Goal: Navigation & Orientation: Find specific page/section

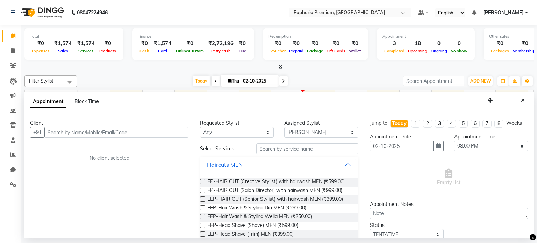
select select "71603"
select select "1200"
select select "tentative"
click at [526, 103] on button "Close" at bounding box center [523, 100] width 10 height 11
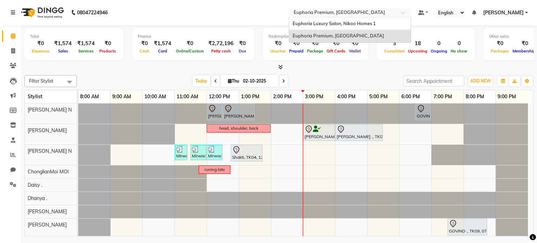
click at [378, 14] on input "text" at bounding box center [342, 13] width 101 height 7
click at [376, 23] on span "Euphoria Luxury Salon, Nikoo Homes 1" at bounding box center [334, 24] width 83 height 6
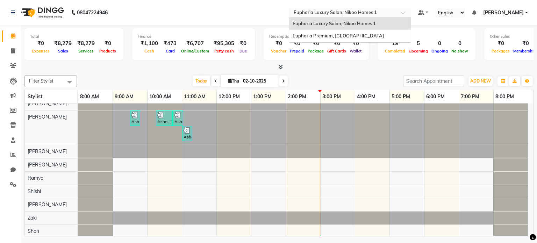
click at [381, 15] on input "text" at bounding box center [342, 13] width 101 height 7
click at [367, 35] on span "Euphoria Premium, Hennur Road" at bounding box center [338, 36] width 91 height 6
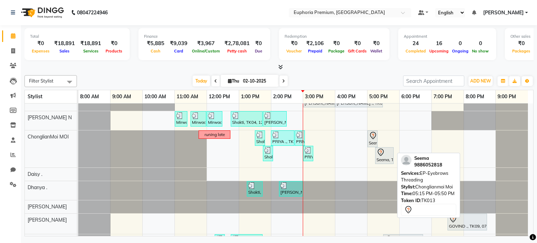
scroll to position [31, 0]
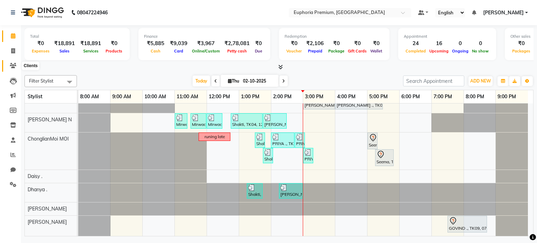
click at [11, 64] on icon at bounding box center [13, 65] width 7 height 5
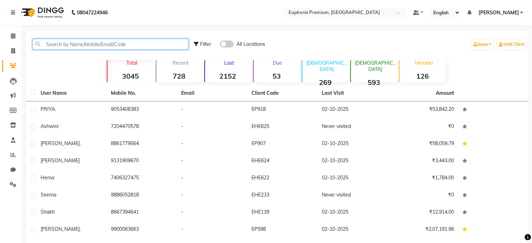
click at [80, 41] on input "text" at bounding box center [111, 44] width 156 height 11
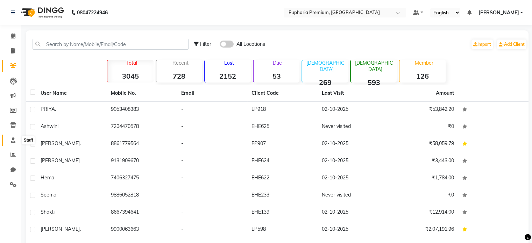
click at [14, 138] on icon at bounding box center [13, 139] width 5 height 5
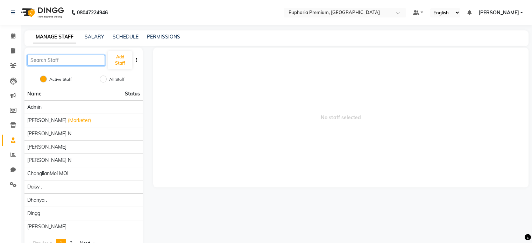
click at [62, 63] on input "text" at bounding box center [66, 60] width 78 height 11
click at [52, 62] on input "text" at bounding box center [66, 60] width 78 height 11
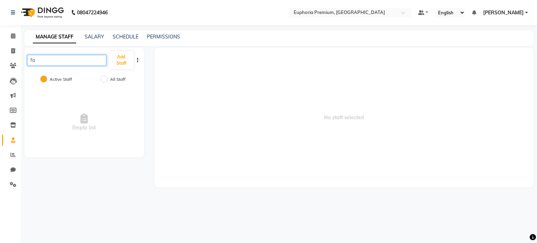
type input "f"
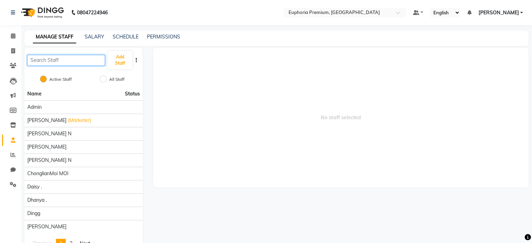
click at [56, 61] on input "text" at bounding box center [66, 60] width 78 height 11
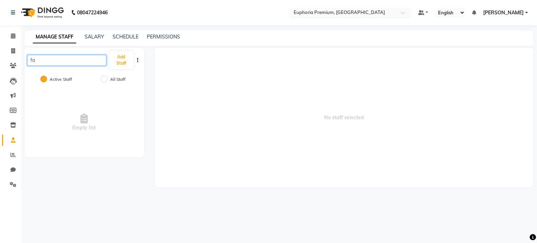
type input "fa"
click at [357, 13] on input "text" at bounding box center [342, 13] width 101 height 7
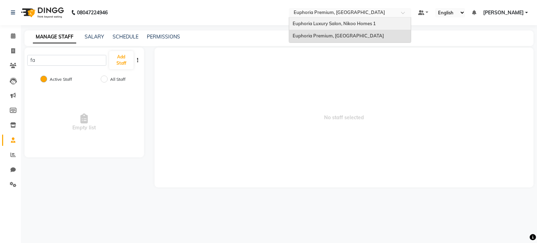
click at [339, 19] on div "Euphoria Luxury Salon, Nikoo Homes 1" at bounding box center [350, 23] width 122 height 13
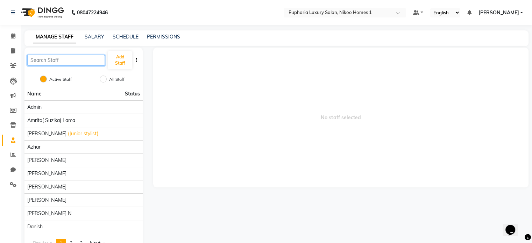
click at [56, 61] on input "text" at bounding box center [66, 60] width 78 height 11
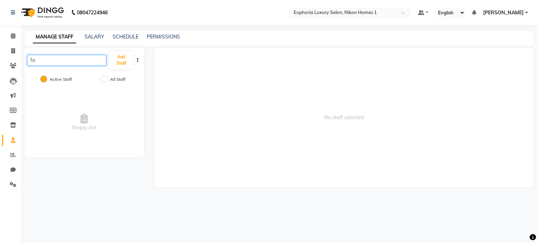
type input "f"
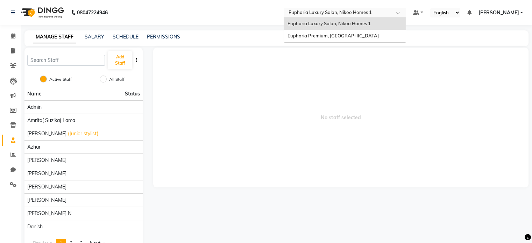
click at [318, 13] on input "text" at bounding box center [337, 13] width 101 height 7
click at [321, 35] on span "Euphoria Premium, [GEOGRAPHIC_DATA]" at bounding box center [333, 36] width 91 height 6
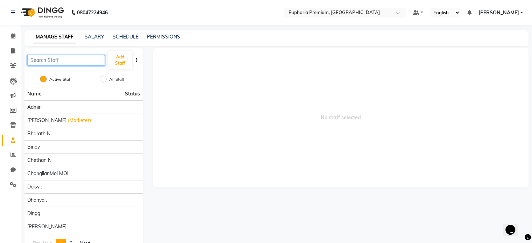
click at [49, 62] on input "text" at bounding box center [66, 60] width 78 height 11
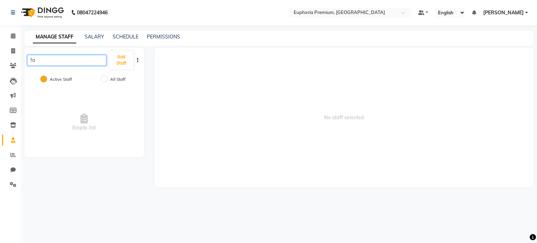
type input "f"
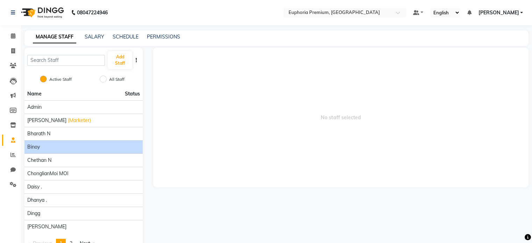
click at [136, 148] on div "Binoy" at bounding box center [83, 146] width 113 height 7
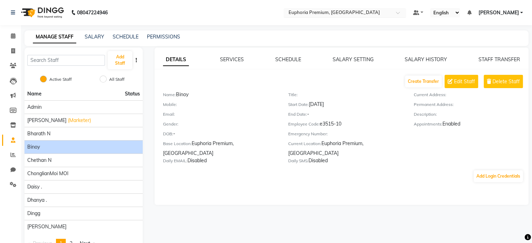
click at [328, 16] on input "text" at bounding box center [337, 13] width 101 height 7
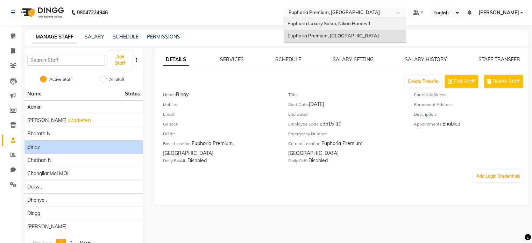
click at [328, 22] on span "Euphoria Luxury Salon, Nikoo Homes 1" at bounding box center [329, 24] width 83 height 6
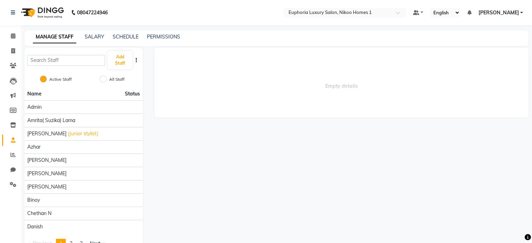
drag, startPoint x: 0, startPoint y: 0, endPoint x: 328, endPoint y: 22, distance: 328.5
click at [328, 22] on nav "08047224946 Select Location × Euphoria Luxury Salon, Nikoo Homes 1 Default Pane…" at bounding box center [266, 12] width 532 height 25
click at [323, 25] on nav "08047224946 Select Location × Euphoria Luxury Salon, Nikoo Homes 1 Default Pane…" at bounding box center [266, 12] width 532 height 25
